Goal: Transaction & Acquisition: Purchase product/service

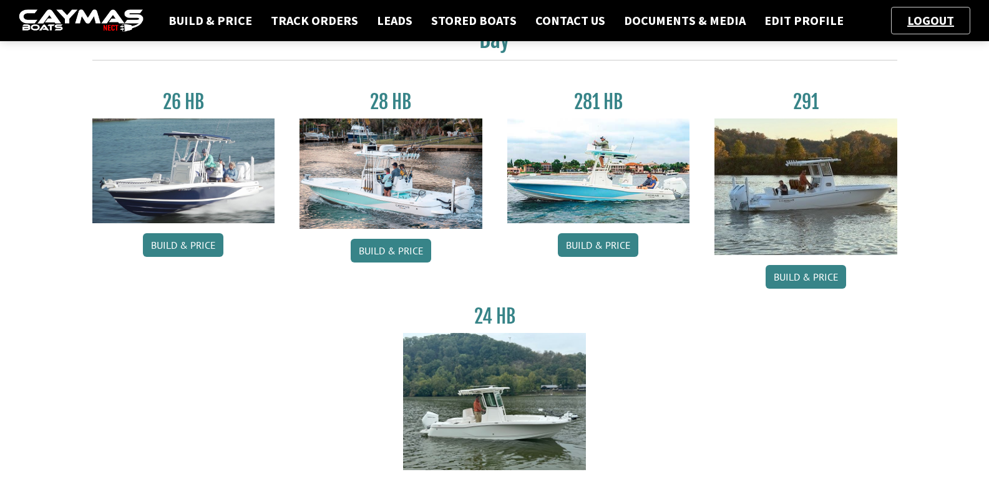
scroll to position [62, 0]
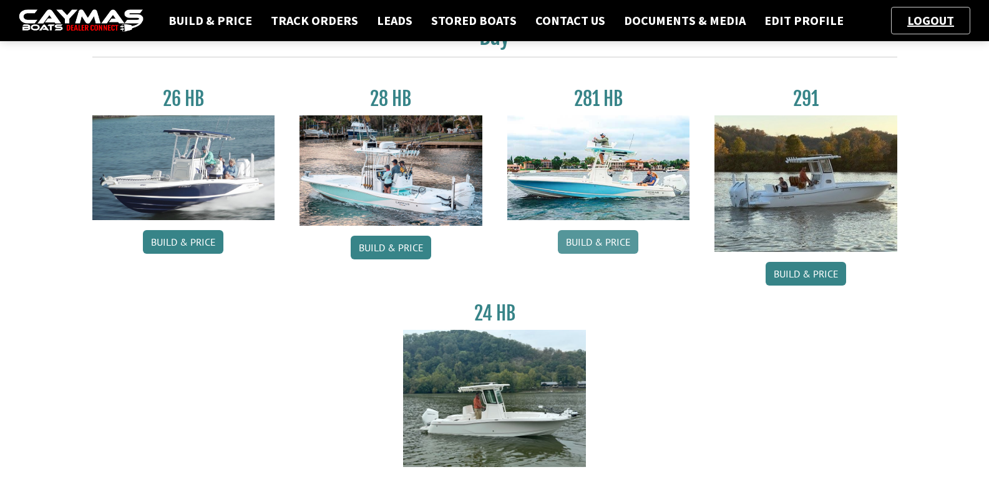
click at [574, 241] on link "Build & Price" at bounding box center [598, 242] width 80 height 24
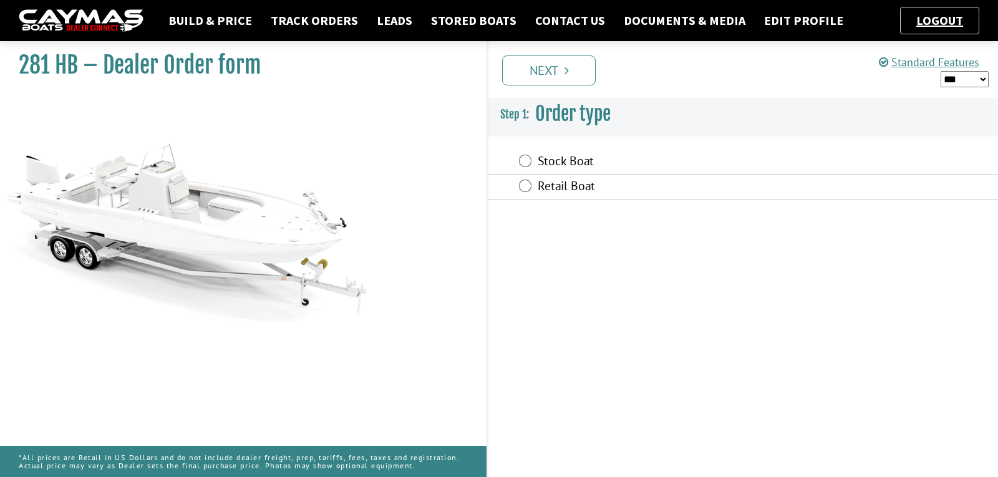
click at [566, 187] on label "Retail Boat" at bounding box center [676, 187] width 276 height 18
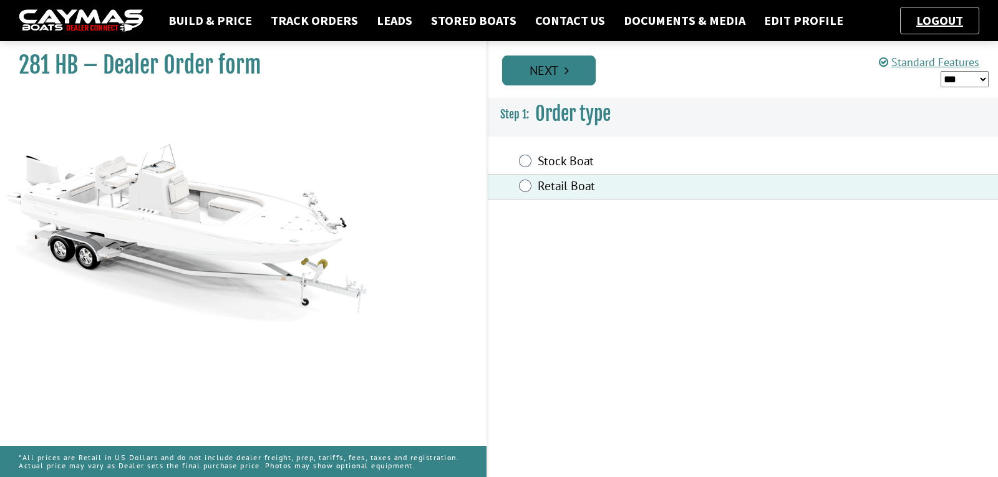
click at [560, 61] on link "Next" at bounding box center [549, 71] width 94 height 30
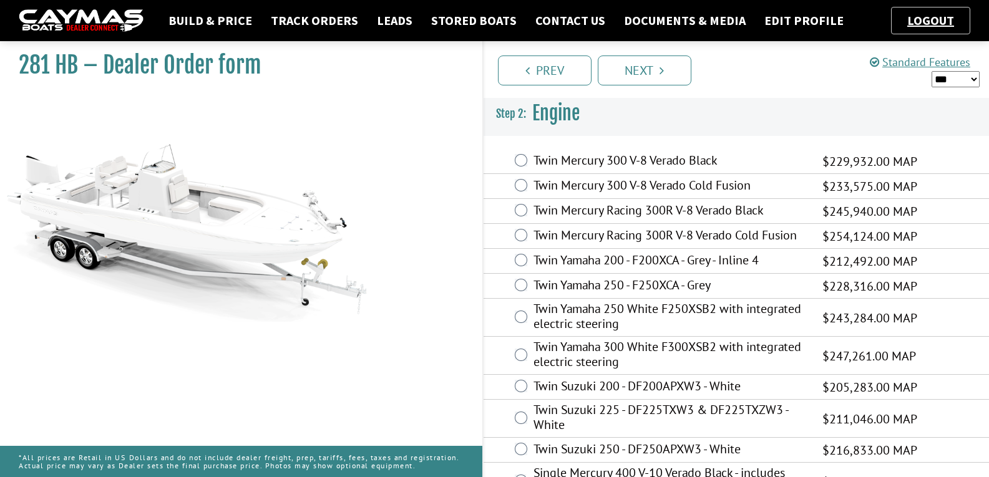
click at [581, 193] on label "Twin Mercury 300 V-8 Verado Cold Fusion" at bounding box center [669, 187] width 273 height 18
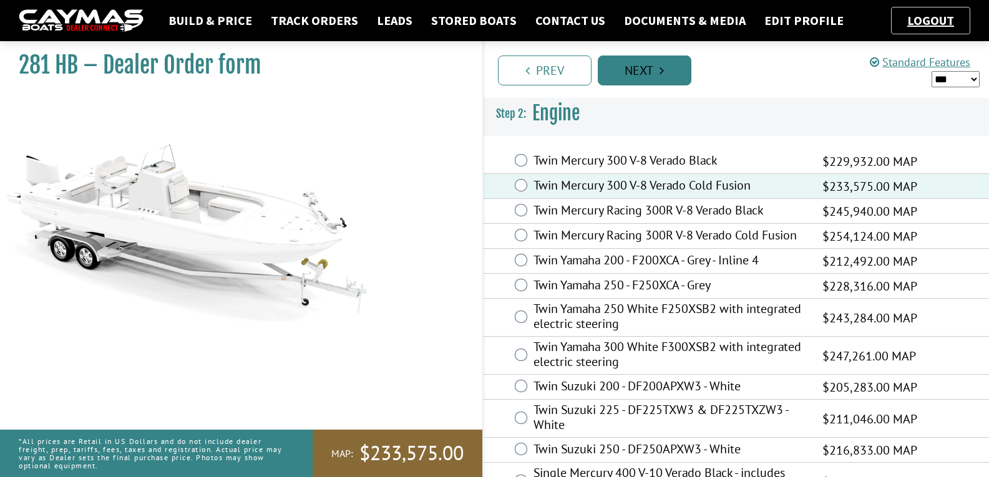
click at [612, 63] on link "Next" at bounding box center [645, 71] width 94 height 30
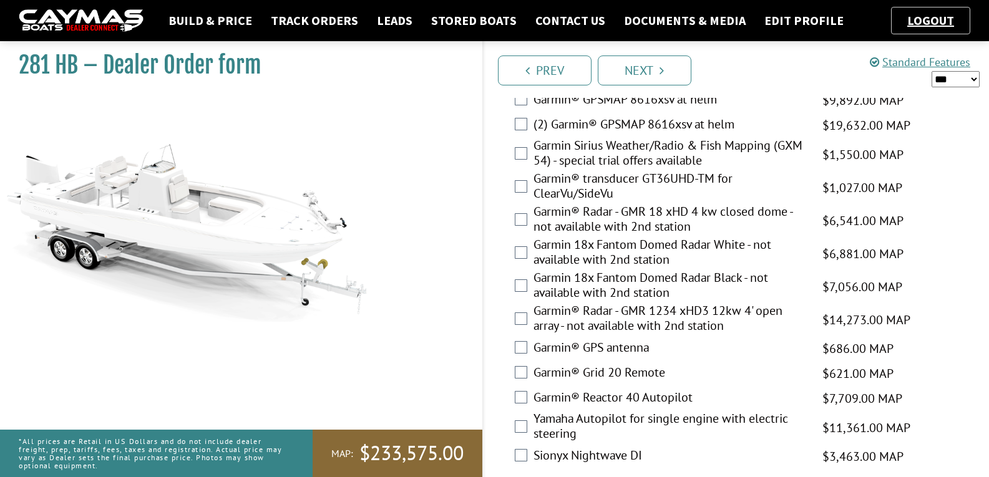
scroll to position [3736, 0]
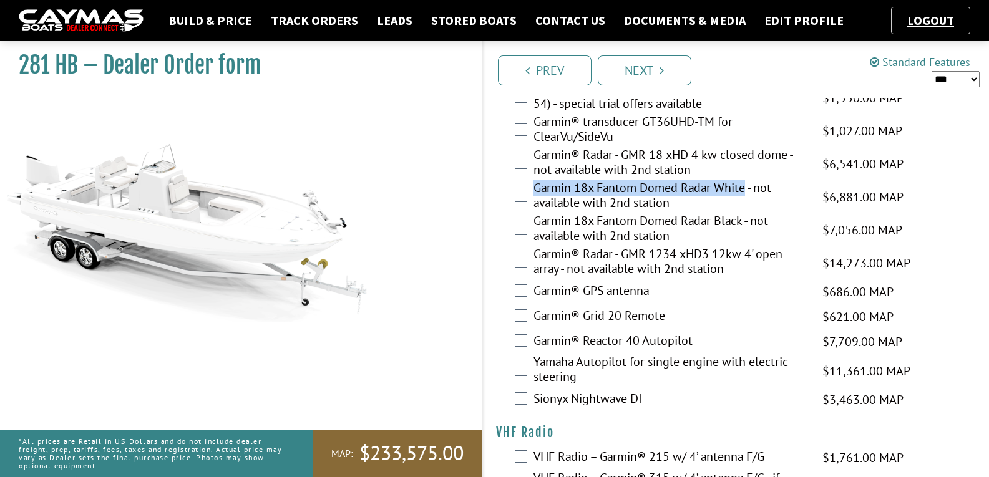
drag, startPoint x: 747, startPoint y: 228, endPoint x: 536, endPoint y: 223, distance: 210.9
click at [536, 213] on label "Garmin 18x Fantom Domed Radar White - not available with 2nd station" at bounding box center [669, 196] width 273 height 33
copy label "Garmin 18x Fantom Domed Radar White"
click at [972, 73] on select "*** ****** ******" at bounding box center [955, 79] width 48 height 16
select select "*"
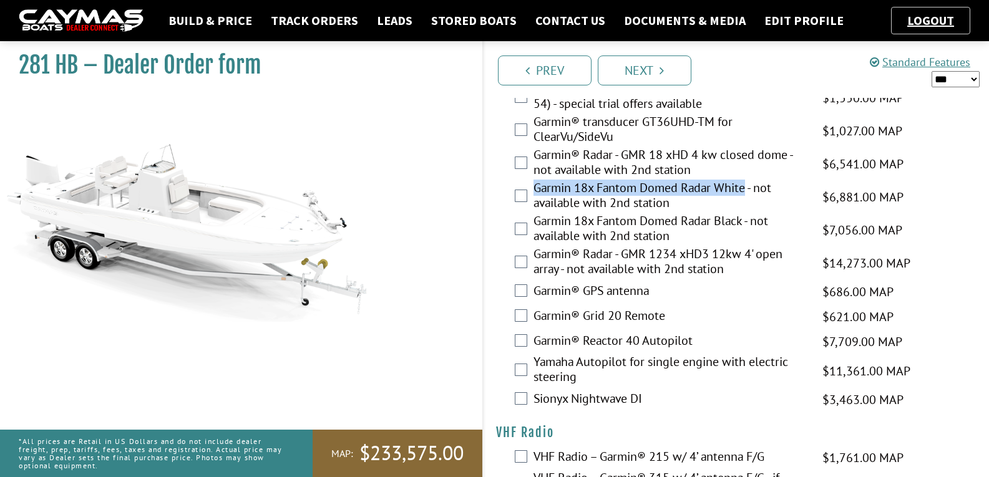
click at [931, 71] on select "*** ****** ******" at bounding box center [955, 79] width 48 height 16
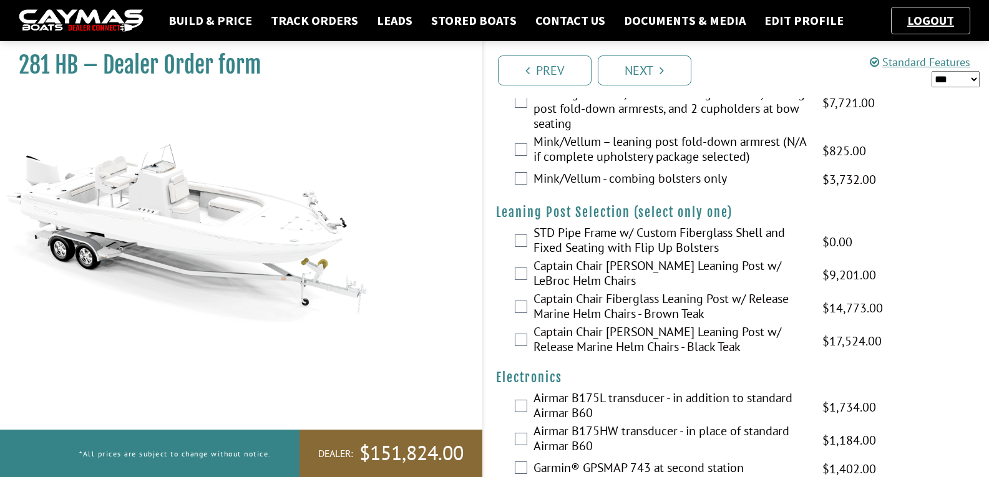
scroll to position [3174, 0]
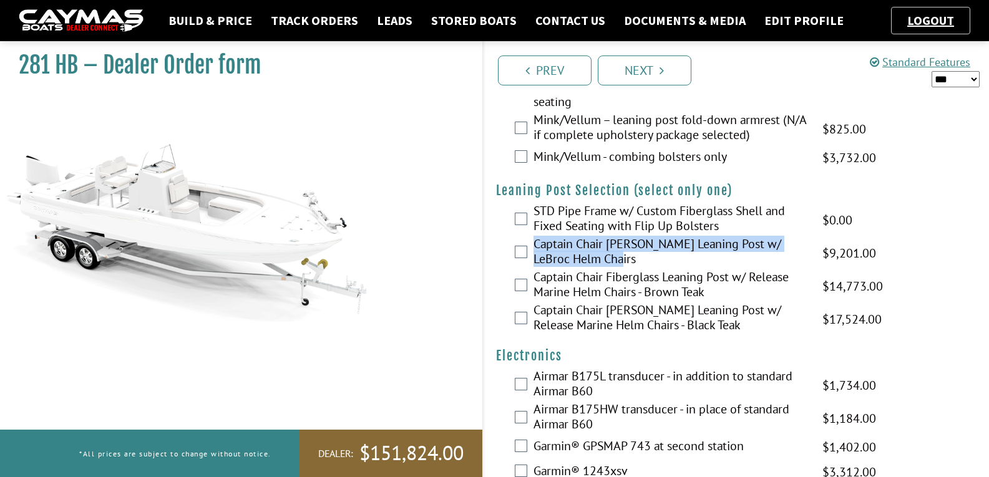
drag, startPoint x: 606, startPoint y: 298, endPoint x: 536, endPoint y: 282, distance: 71.0
click at [536, 269] on label "Captain Chair [PERSON_NAME] Leaning Post w/ LeBroc Helm Chairs" at bounding box center [669, 252] width 273 height 33
copy label "Captain Chair [PERSON_NAME] Leaning Post w/ LeBroc Helm Chairs"
click at [329, 15] on link "Track Orders" at bounding box center [314, 20] width 100 height 16
